Goal: Information Seeking & Learning: Learn about a topic

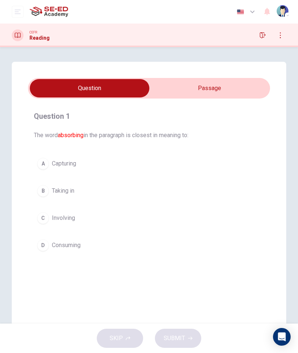
click at [218, 96] on input "checkbox" at bounding box center [89, 88] width 363 height 18
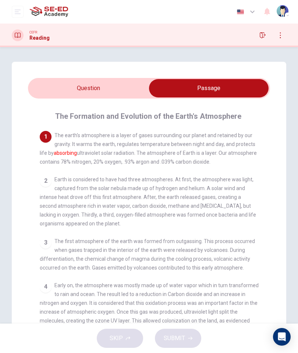
click at [63, 83] on input "checkbox" at bounding box center [208, 88] width 363 height 18
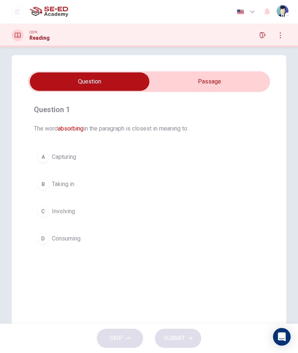
scroll to position [6, 0]
click at [182, 85] on input "checkbox" at bounding box center [89, 82] width 363 height 18
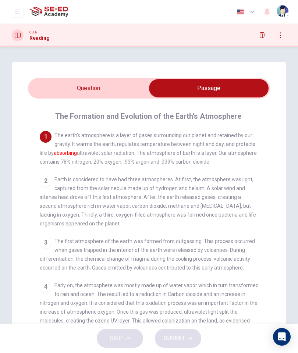
scroll to position [0, 0]
click at [51, 86] on input "checkbox" at bounding box center [208, 88] width 363 height 18
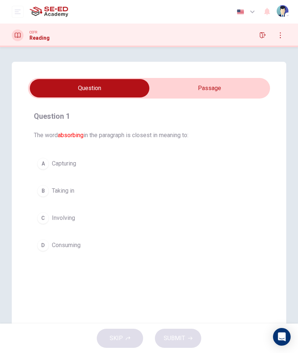
click at [41, 248] on div "D" at bounding box center [43, 245] width 12 height 12
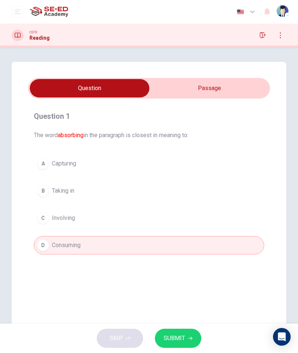
click at [183, 329] on button "SUBMIT" at bounding box center [178, 338] width 46 height 19
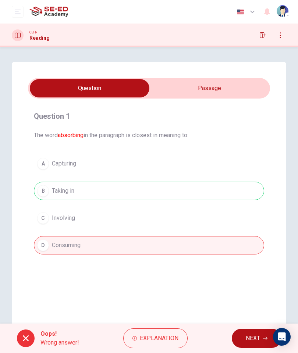
click at [240, 341] on button "NEXT" at bounding box center [257, 338] width 50 height 19
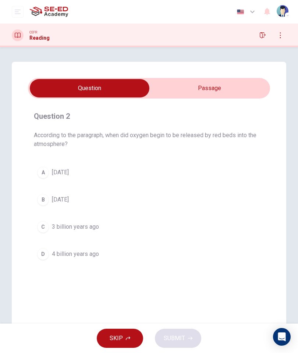
click at [186, 90] on input "checkbox" at bounding box center [89, 88] width 363 height 18
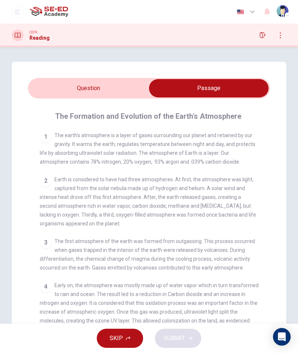
click at [73, 93] on input "checkbox" at bounding box center [208, 88] width 363 height 18
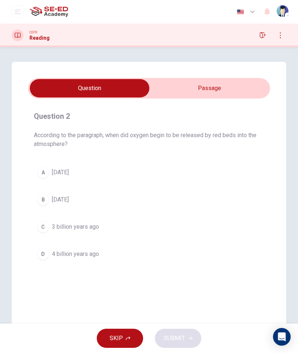
click at [185, 85] on input "checkbox" at bounding box center [89, 88] width 363 height 18
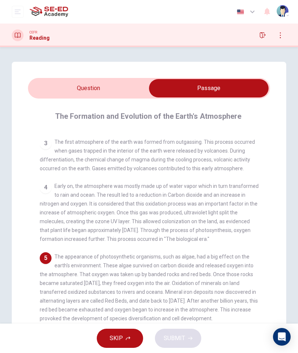
scroll to position [100, 0]
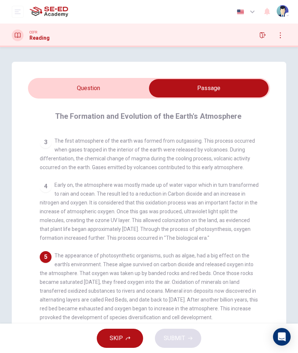
click at [50, 185] on div "4" at bounding box center [46, 187] width 12 height 12
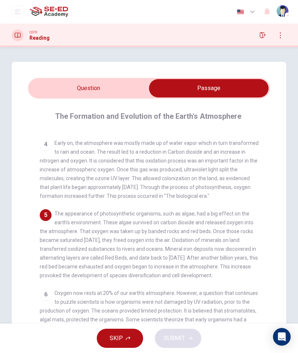
scroll to position [141, 0]
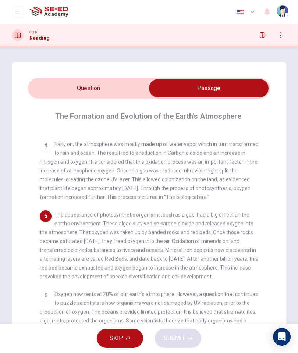
click at [48, 94] on input "checkbox" at bounding box center [208, 88] width 363 height 18
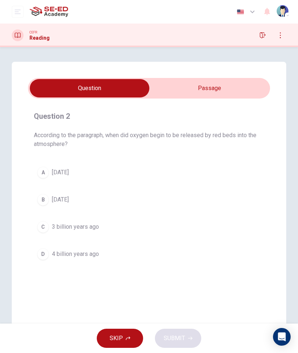
click at [163, 93] on input "checkbox" at bounding box center [89, 88] width 363 height 18
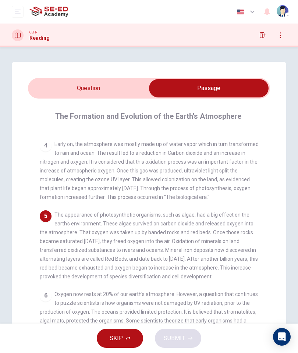
click at [48, 90] on input "checkbox" at bounding box center [208, 88] width 363 height 18
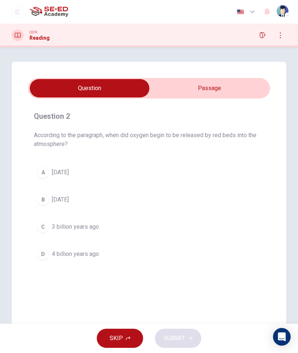
click at [49, 175] on button "A [DATE]" at bounding box center [149, 172] width 230 height 18
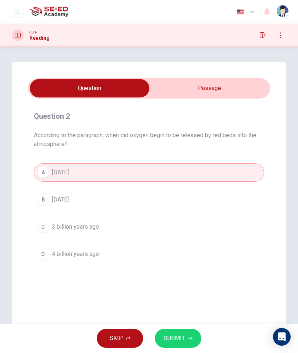
click at [180, 338] on span "SUBMIT" at bounding box center [174, 338] width 21 height 10
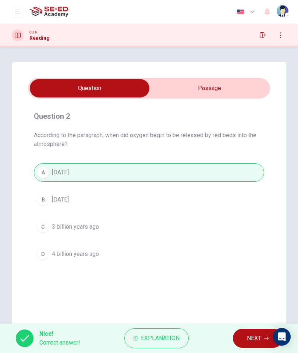
click at [252, 341] on span "NEXT" at bounding box center [254, 338] width 14 height 10
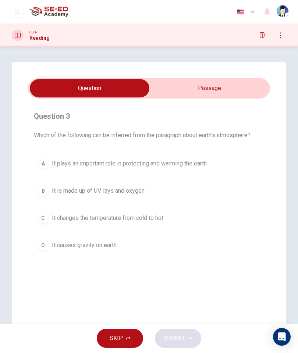
click at [178, 87] on input "checkbox" at bounding box center [89, 88] width 363 height 18
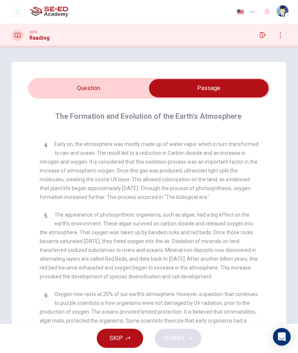
click at [54, 94] on input "checkbox" at bounding box center [208, 88] width 363 height 18
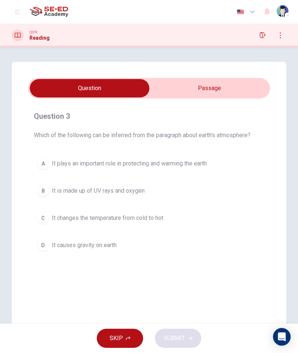
click at [189, 90] on input "checkbox" at bounding box center [89, 88] width 363 height 18
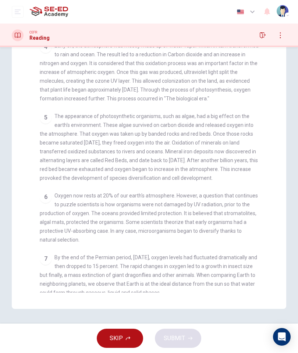
scroll to position [139, 0]
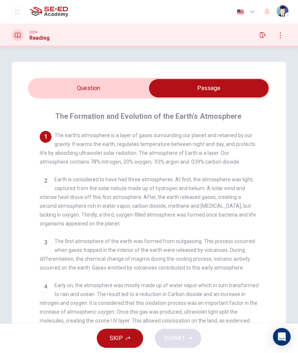
scroll to position [0, 0]
click at [69, 88] on input "checkbox" at bounding box center [208, 88] width 363 height 18
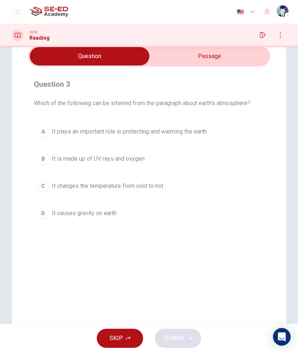
scroll to position [31, 0]
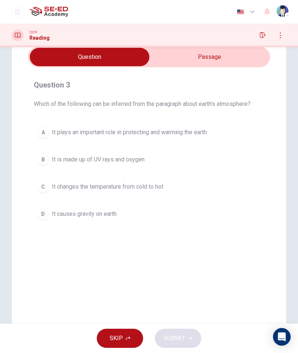
click at [43, 186] on div "C" at bounding box center [43, 187] width 12 height 12
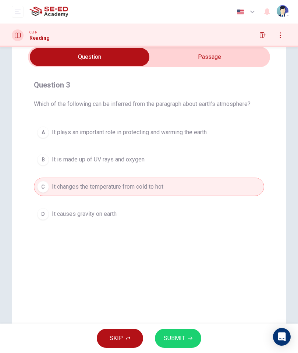
click at [121, 138] on button "A It plays an important role in protecting and warming the earth" at bounding box center [149, 132] width 230 height 18
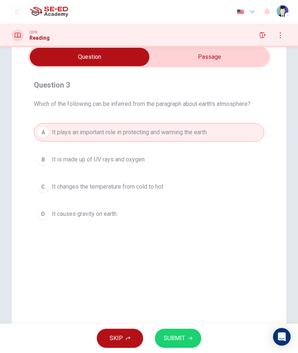
click at [178, 338] on span "SUBMIT" at bounding box center [174, 338] width 21 height 10
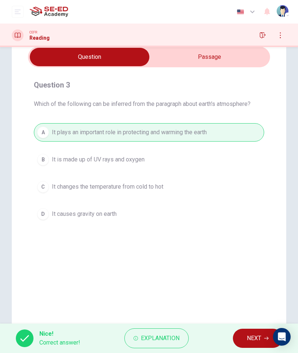
click at [245, 338] on button "NEXT" at bounding box center [258, 338] width 50 height 19
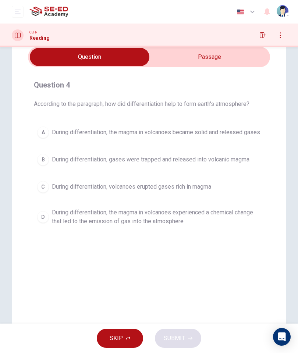
click at [43, 223] on div "D" at bounding box center [43, 217] width 12 height 12
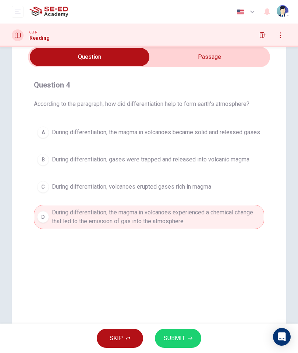
click at [191, 64] on input "checkbox" at bounding box center [89, 57] width 363 height 18
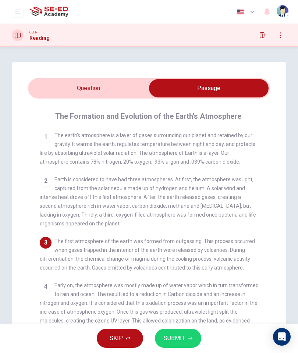
scroll to position [0, 0]
click at [70, 89] on input "checkbox" at bounding box center [208, 88] width 363 height 18
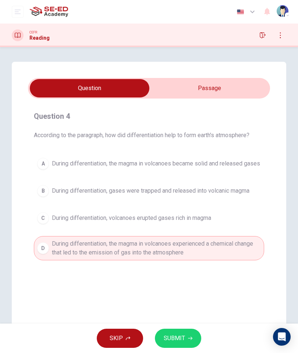
click at [177, 339] on span "SUBMIT" at bounding box center [174, 338] width 21 height 10
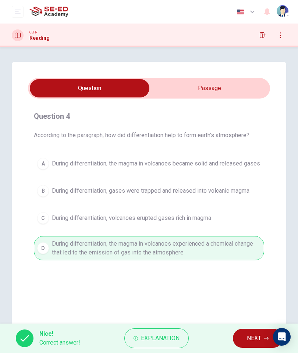
click at [244, 334] on button "NEXT" at bounding box center [258, 338] width 50 height 19
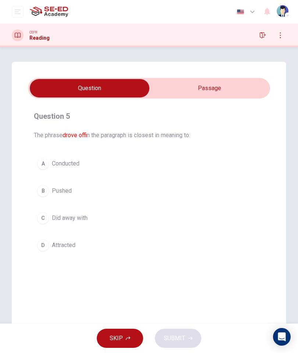
click at [74, 151] on div "Question 5 The phrase drove off in the paragraph is closest in meaning to: A Co…" at bounding box center [149, 182] width 242 height 156
click at [192, 93] on input "checkbox" at bounding box center [89, 88] width 363 height 18
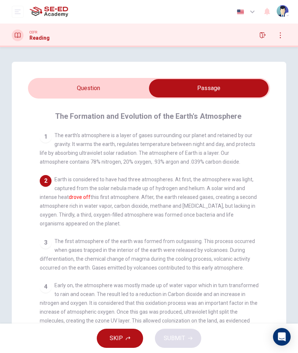
click at [48, 96] on input "checkbox" at bounding box center [208, 88] width 363 height 18
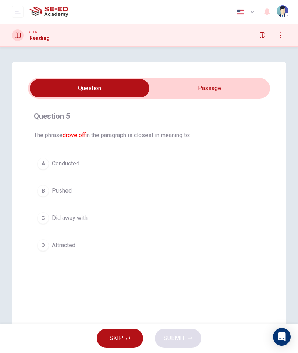
click at [168, 96] on input "checkbox" at bounding box center [89, 88] width 363 height 18
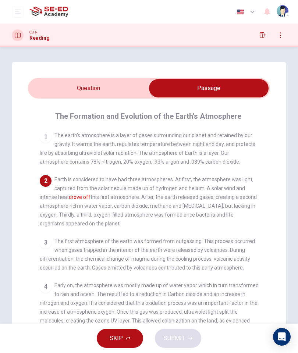
click at [50, 95] on input "checkbox" at bounding box center [208, 88] width 363 height 18
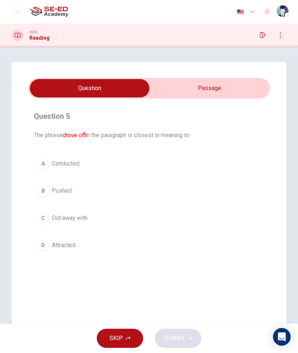
click at [43, 246] on div "D" at bounding box center [43, 245] width 12 height 12
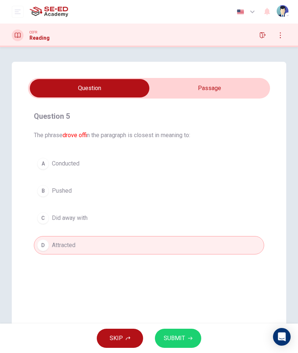
click at [168, 339] on span "SUBMIT" at bounding box center [174, 338] width 21 height 10
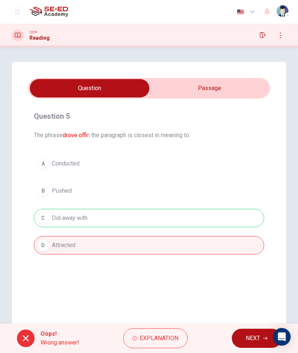
click at [242, 344] on button "NEXT" at bounding box center [257, 338] width 50 height 19
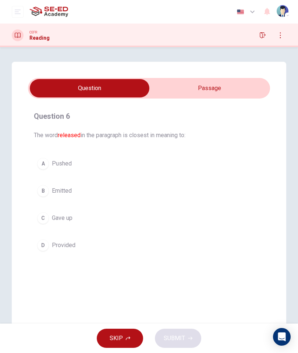
click at [211, 89] on input "checkbox" at bounding box center [89, 88] width 363 height 18
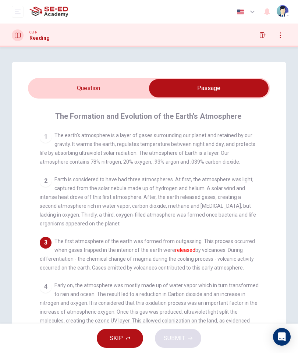
click at [61, 79] on input "checkbox" at bounding box center [208, 88] width 363 height 18
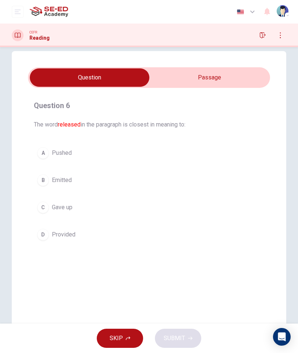
scroll to position [12, 0]
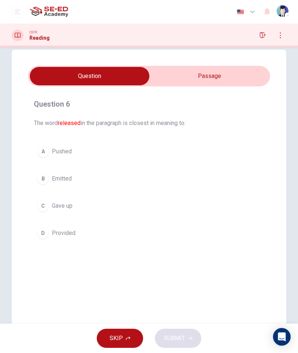
click at [42, 208] on div "C" at bounding box center [43, 206] width 12 height 12
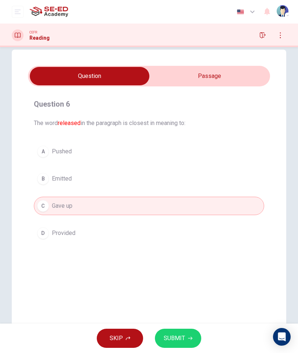
click at [42, 234] on div "D" at bounding box center [43, 233] width 12 height 12
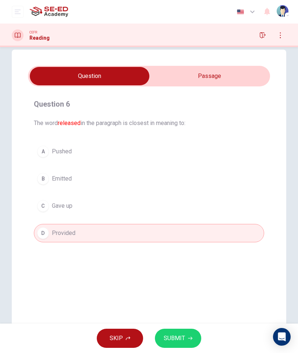
click at [191, 342] on button "SUBMIT" at bounding box center [178, 338] width 46 height 19
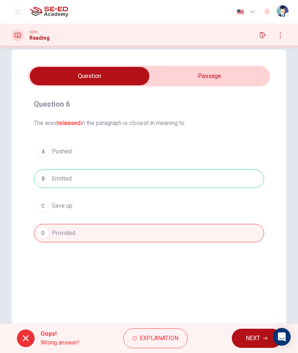
click at [243, 335] on button "NEXT" at bounding box center [257, 338] width 50 height 19
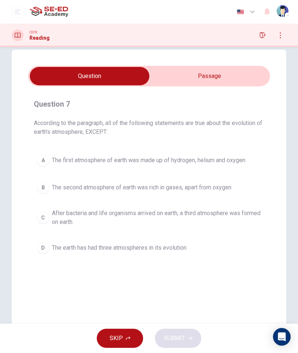
click at [113, 247] on span "The earth has had three atmospheres in its evolution" at bounding box center [119, 247] width 135 height 9
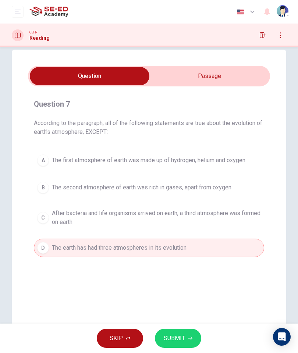
click at [182, 338] on span "SUBMIT" at bounding box center [174, 338] width 21 height 10
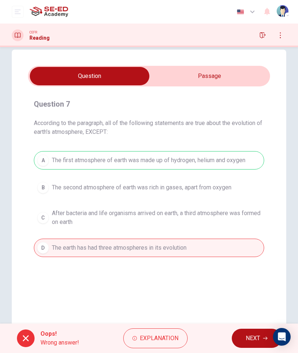
click at [247, 337] on span "NEXT" at bounding box center [253, 338] width 14 height 10
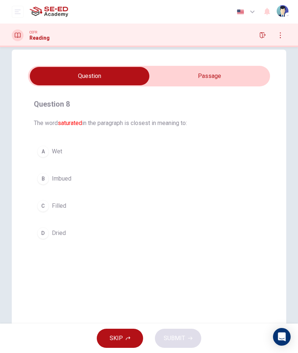
click at [175, 81] on input "checkbox" at bounding box center [89, 76] width 363 height 18
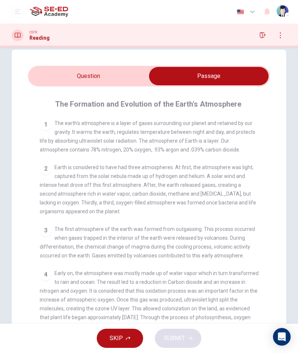
click at [68, 75] on input "checkbox" at bounding box center [208, 76] width 363 height 18
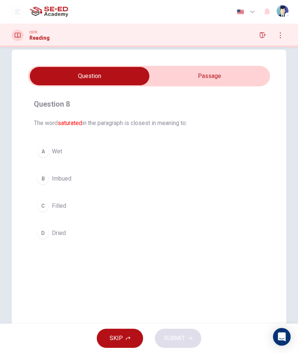
click at [179, 83] on input "checkbox" at bounding box center [89, 76] width 363 height 18
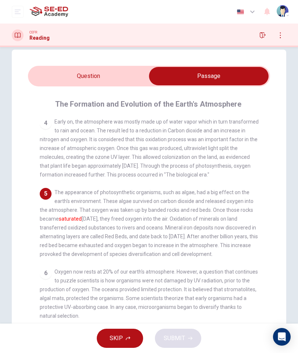
scroll to position [160, 0]
click at [53, 76] on input "checkbox" at bounding box center [208, 76] width 363 height 18
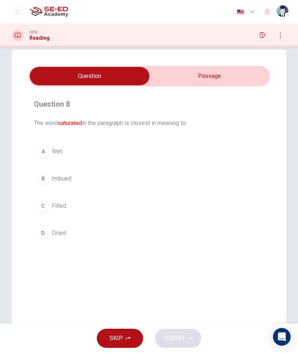
click at [44, 208] on div "C" at bounding box center [43, 206] width 12 height 12
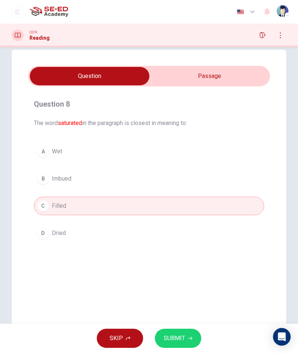
click at [67, 239] on button "D Dried" at bounding box center [149, 233] width 230 height 18
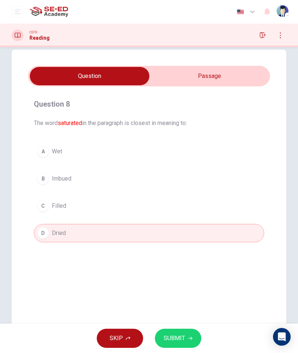
click at [172, 339] on span "SUBMIT" at bounding box center [174, 338] width 21 height 10
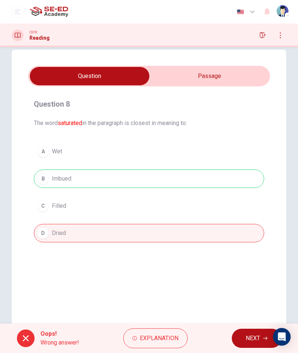
click at [248, 333] on span "NEXT" at bounding box center [253, 338] width 14 height 10
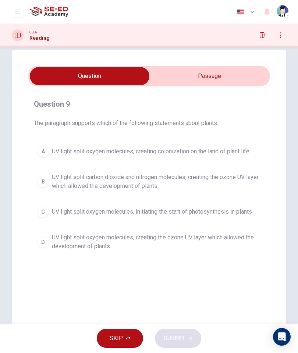
click at [38, 242] on div "D" at bounding box center [43, 242] width 12 height 12
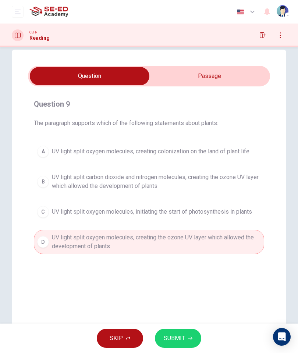
click at [183, 333] on span "SUBMIT" at bounding box center [174, 338] width 21 height 10
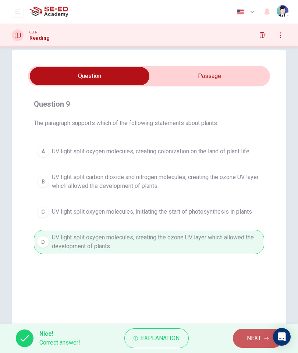
click at [247, 335] on span "NEXT" at bounding box center [254, 338] width 14 height 10
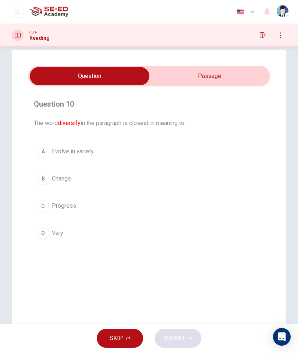
click at [190, 76] on input "checkbox" at bounding box center [89, 76] width 363 height 18
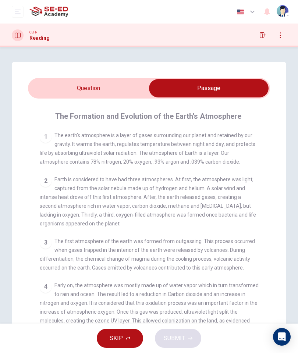
scroll to position [0, 0]
click at [54, 96] on input "checkbox" at bounding box center [208, 88] width 363 height 18
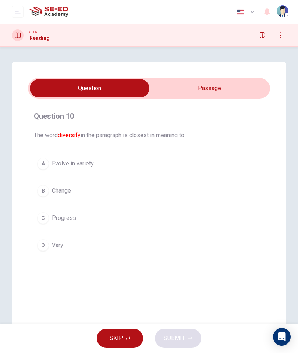
click at [58, 154] on button "A Evolve in variety" at bounding box center [149, 163] width 230 height 18
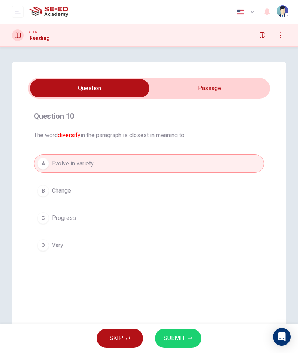
click at [168, 92] on input "checkbox" at bounding box center [89, 88] width 363 height 18
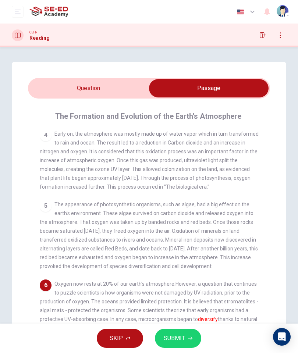
scroll to position [160, 0]
click at [57, 90] on input "checkbox" at bounding box center [208, 88] width 363 height 18
checkbox input "false"
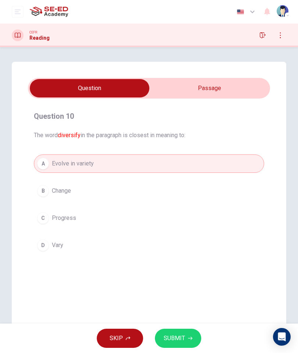
click at [46, 193] on div "B" at bounding box center [43, 191] width 12 height 12
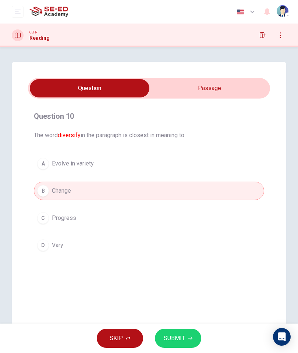
click at [176, 337] on span "SUBMIT" at bounding box center [174, 338] width 21 height 10
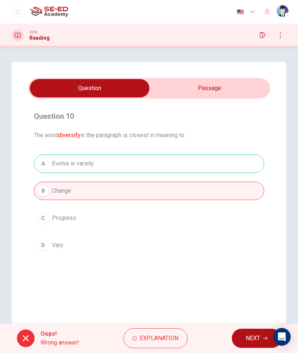
click at [242, 338] on button "NEXT" at bounding box center [257, 338] width 50 height 19
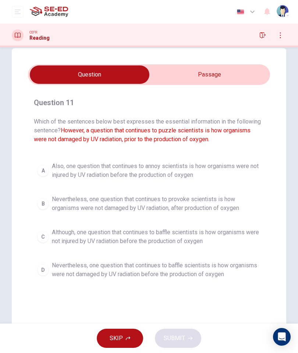
scroll to position [15, 0]
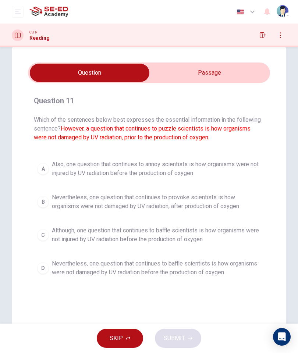
click at [49, 204] on button "B Nevertheless, one question that continues to provoke scientists is how organi…" at bounding box center [149, 202] width 230 height 24
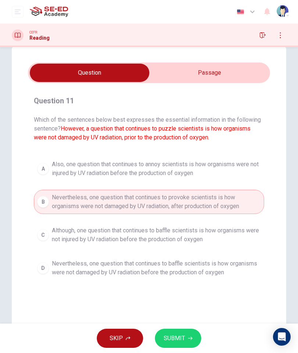
click at [178, 342] on span "SUBMIT" at bounding box center [174, 338] width 21 height 10
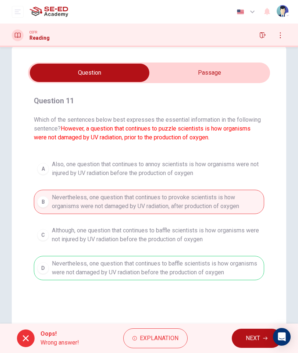
click at [255, 339] on span "NEXT" at bounding box center [253, 338] width 14 height 10
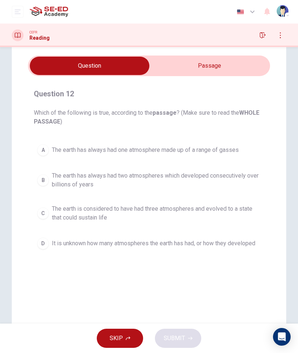
scroll to position [23, 0]
click at [40, 190] on button "B The earth has always had two atmospheres which developed consecutively over b…" at bounding box center [149, 180] width 230 height 24
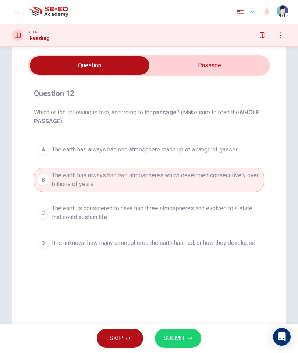
click at [172, 333] on span "SUBMIT" at bounding box center [174, 338] width 21 height 10
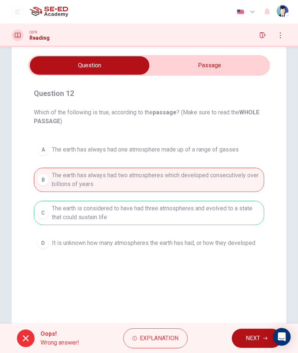
click at [249, 335] on span "NEXT" at bounding box center [253, 338] width 14 height 10
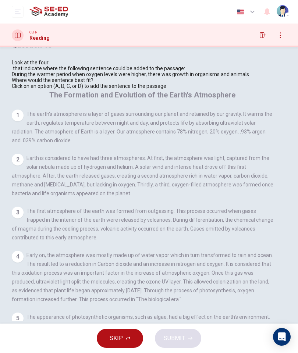
scroll to position [559, 0]
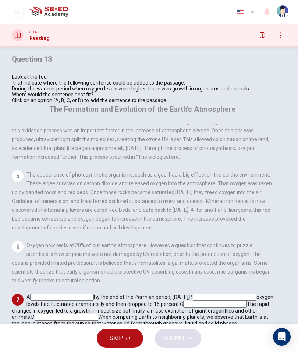
click at [283, 34] on icon "button" at bounding box center [280, 35] width 6 height 6
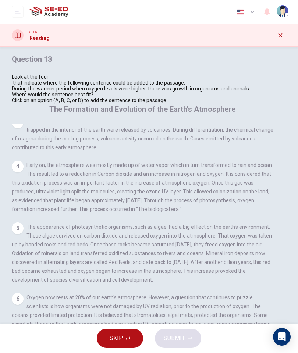
scroll to position [102, 0]
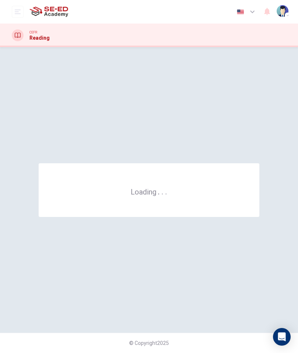
scroll to position [0, 0]
